Goal: Find specific page/section: Find specific page/section

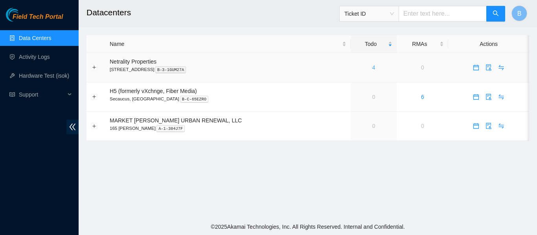
click at [372, 66] on link "4" at bounding box center [373, 67] width 3 height 6
click at [372, 69] on link "4" at bounding box center [373, 67] width 3 height 6
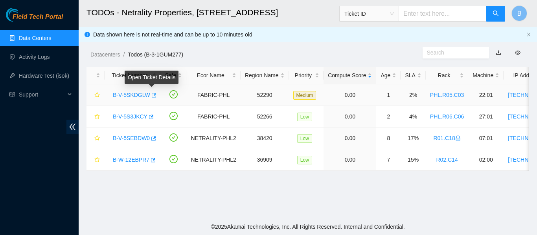
click at [151, 95] on icon "button" at bounding box center [153, 96] width 6 height 6
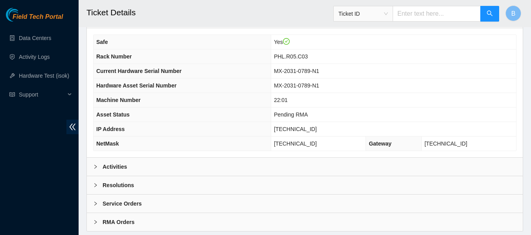
scroll to position [306, 0]
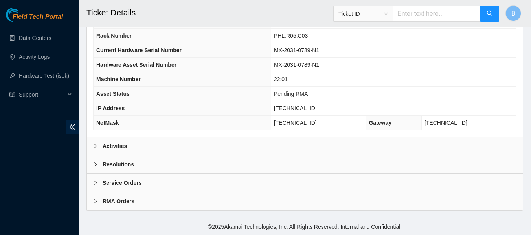
click at [112, 149] on b "Activities" at bounding box center [115, 146] width 24 height 9
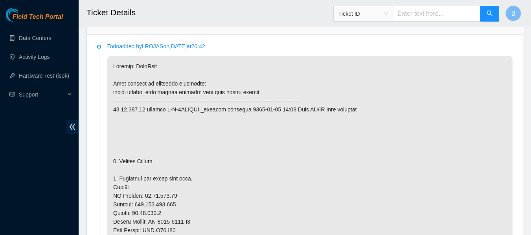
scroll to position [428, 0]
